Goal: Find specific page/section: Find specific page/section

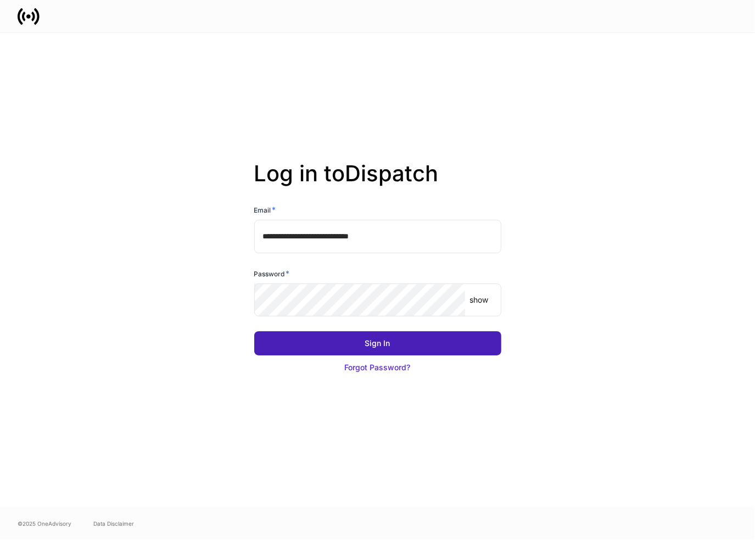
click at [365, 343] on div "Sign In" at bounding box center [377, 343] width 25 height 11
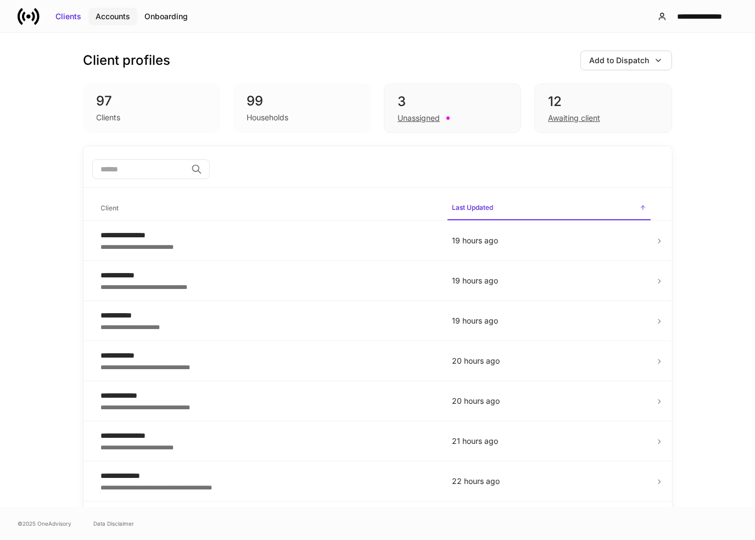
click at [126, 19] on div "Accounts" at bounding box center [113, 16] width 35 height 11
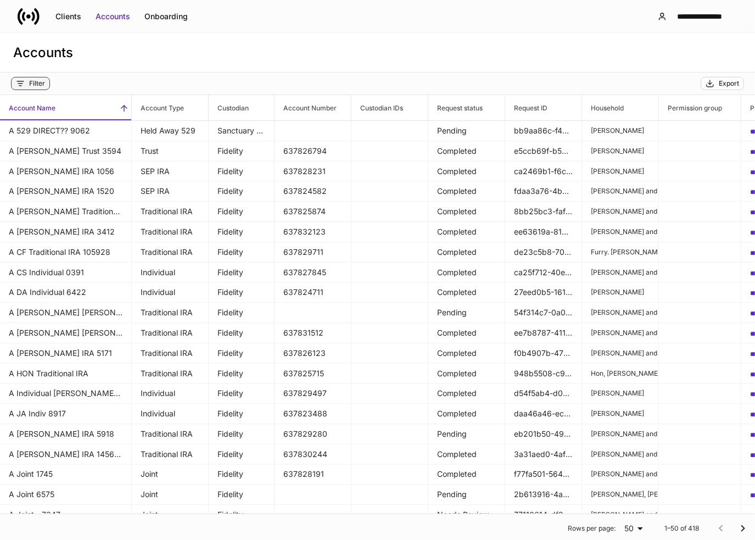
click at [38, 87] on div "Filter" at bounding box center [37, 83] width 16 height 9
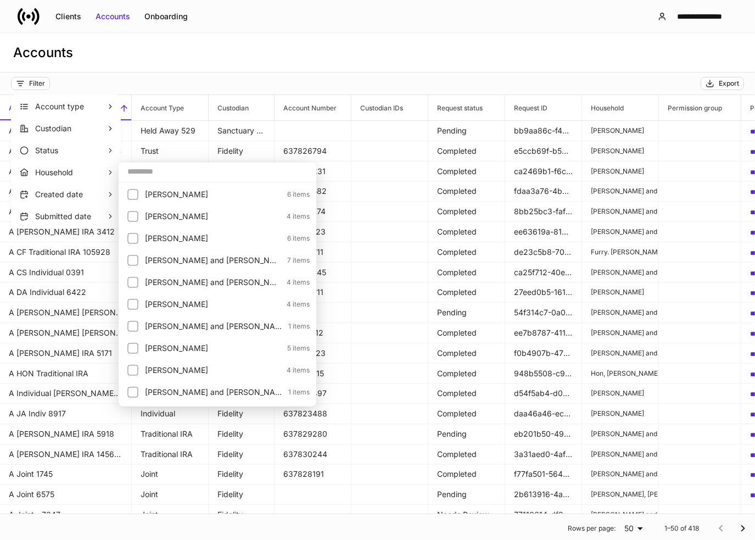
click at [142, 175] on input "text" at bounding box center [218, 171] width 198 height 20
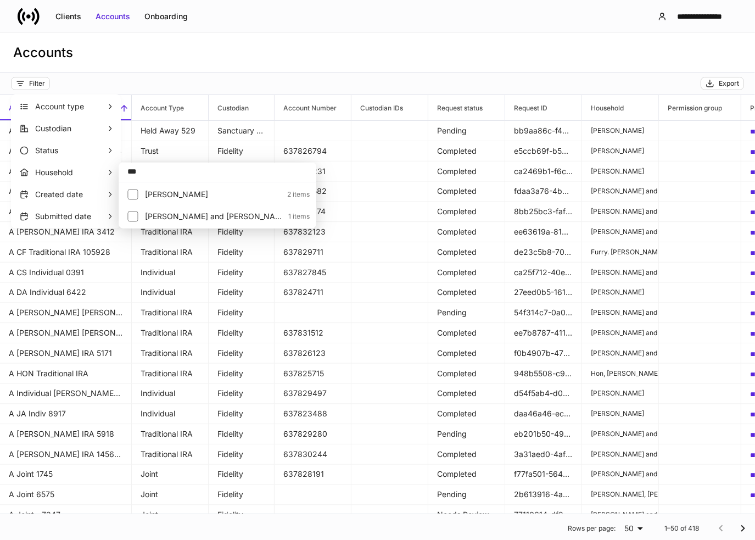
type input "***"
click at [166, 195] on p "McPherson, Kimberly" at bounding box center [213, 194] width 136 height 11
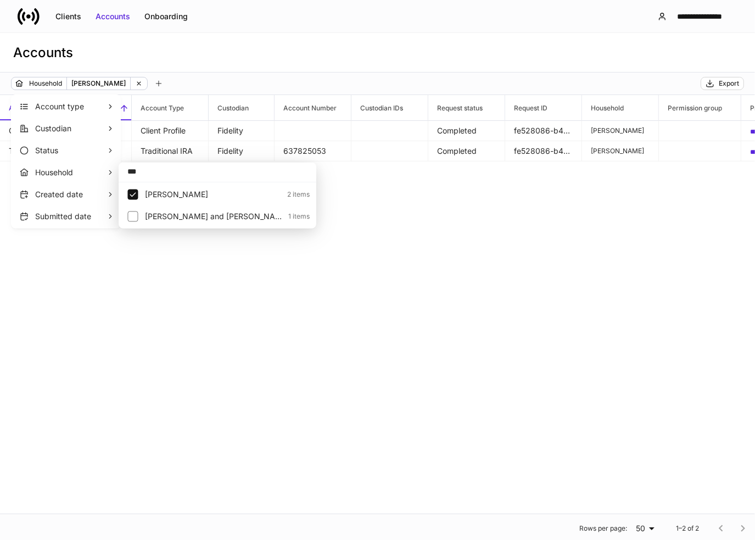
click at [215, 280] on div at bounding box center [377, 270] width 755 height 540
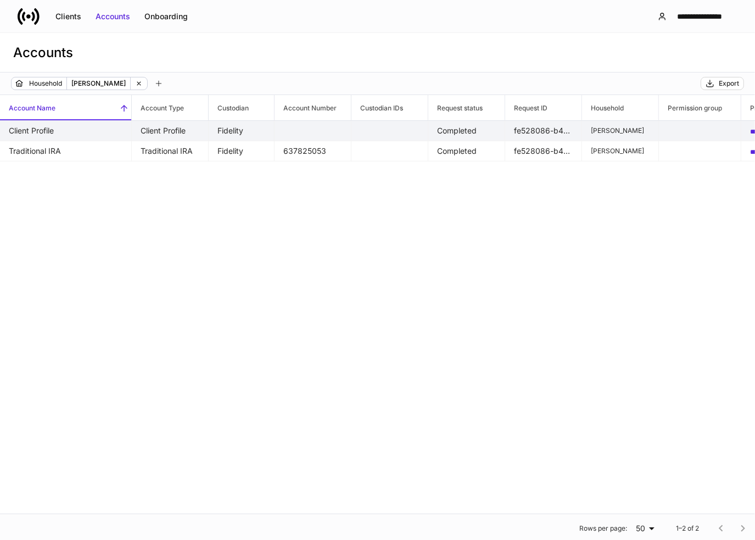
click at [171, 130] on td "Client Profile" at bounding box center [170, 131] width 77 height 20
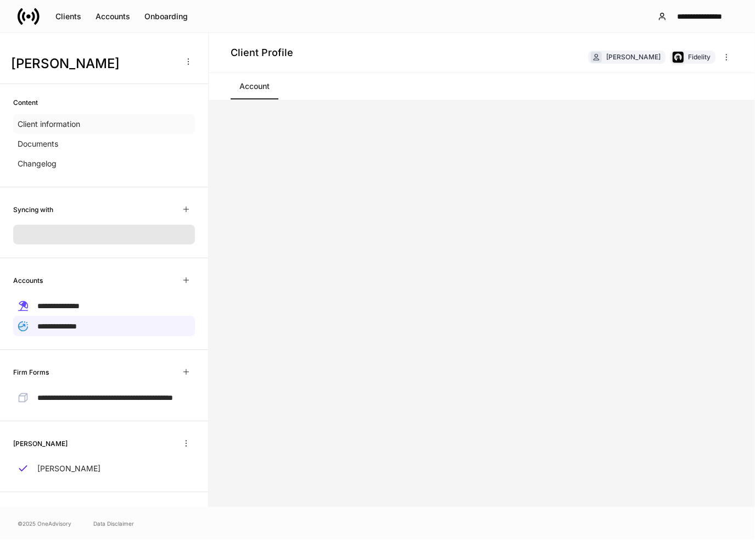
click at [68, 125] on p "Client information" at bounding box center [49, 124] width 63 height 11
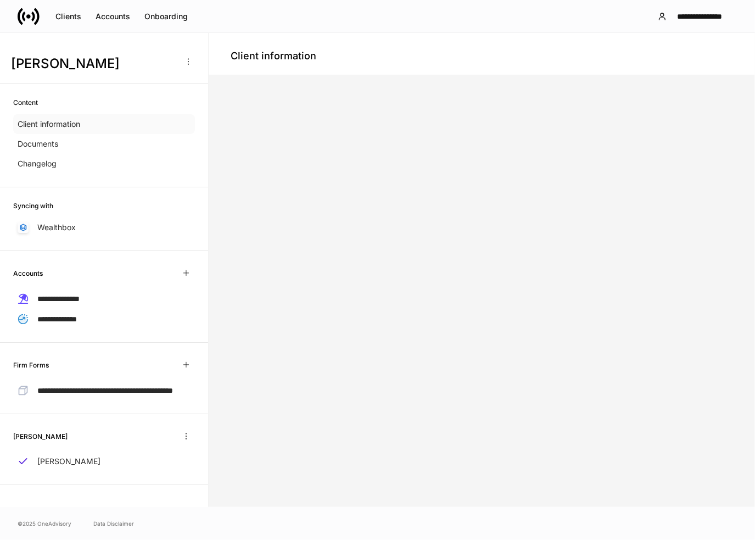
click at [70, 122] on p "Client information" at bounding box center [49, 124] width 63 height 11
click at [54, 147] on p "Documents" at bounding box center [38, 143] width 41 height 11
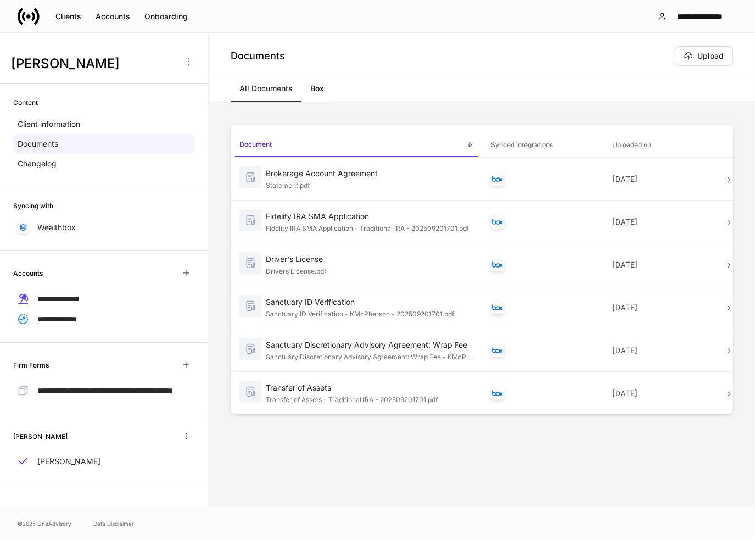
click at [320, 94] on link "Box" at bounding box center [317, 88] width 31 height 26
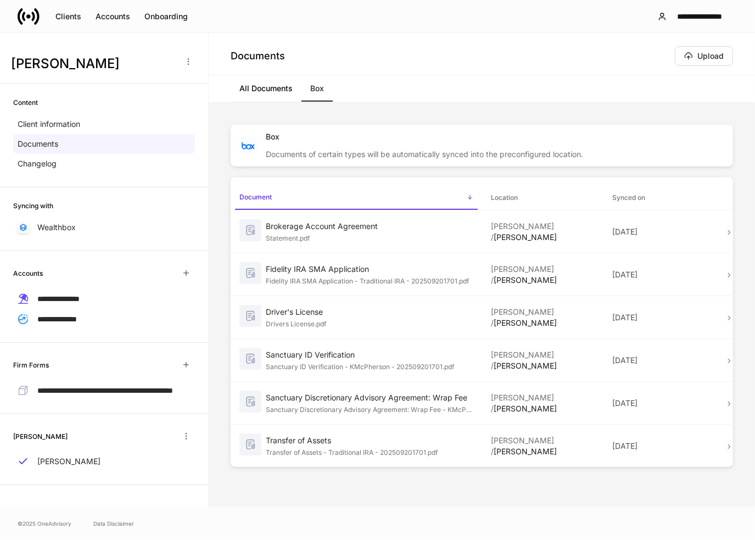
click at [277, 92] on link "All Documents" at bounding box center [266, 88] width 71 height 26
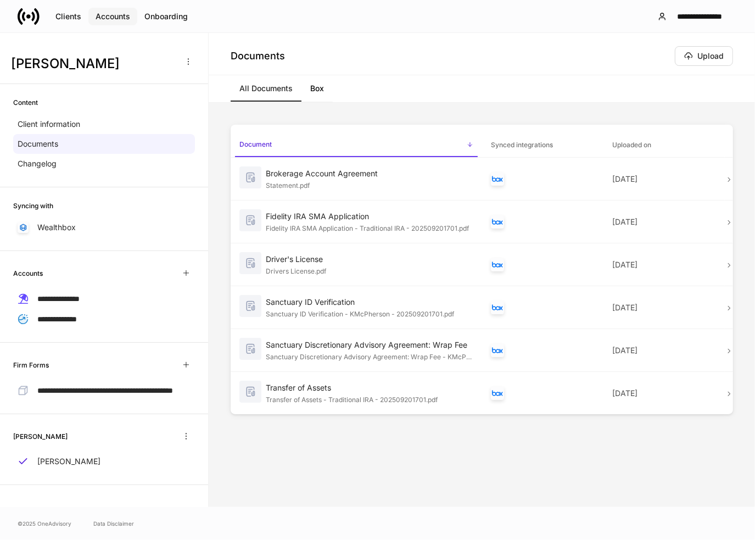
click at [103, 18] on div "Accounts" at bounding box center [113, 16] width 35 height 11
